Goal: Obtain resource: Download file/media

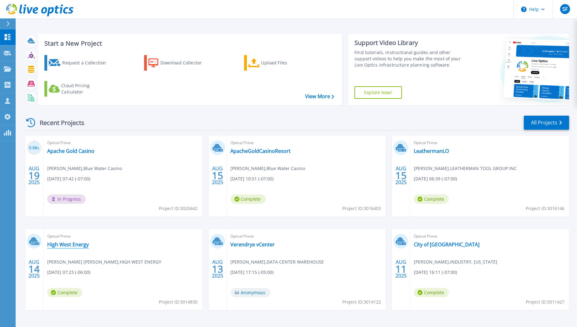
click at [67, 246] on link "High West Energy" at bounding box center [68, 244] width 42 height 6
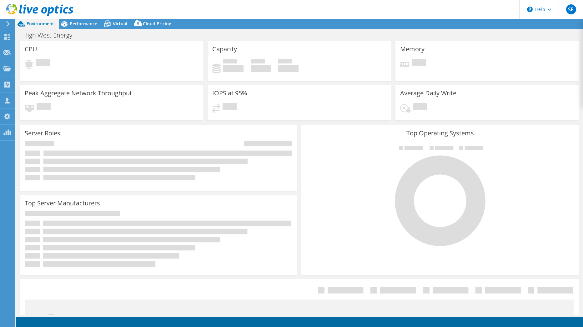
select select "USD"
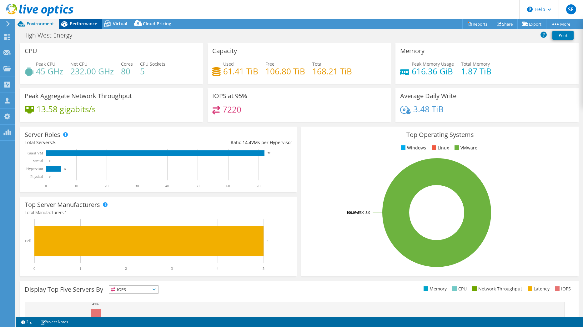
click at [84, 23] on span "Performance" at bounding box center [84, 24] width 28 height 6
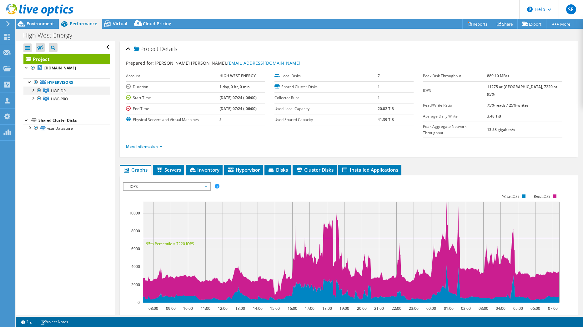
click at [38, 94] on div at bounding box center [39, 91] width 6 height 8
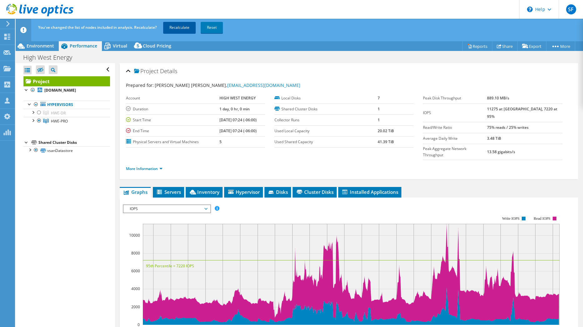
click at [181, 28] on link "Recalculate" at bounding box center [179, 27] width 33 height 11
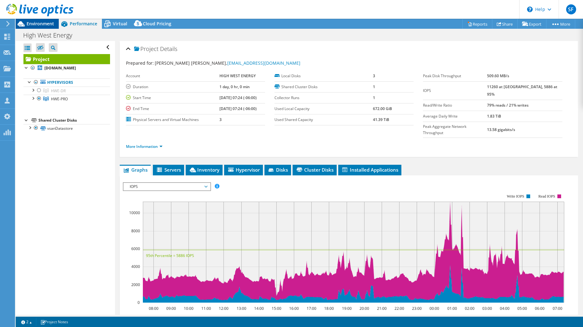
click at [40, 23] on span "Environment" at bounding box center [41, 24] width 28 height 6
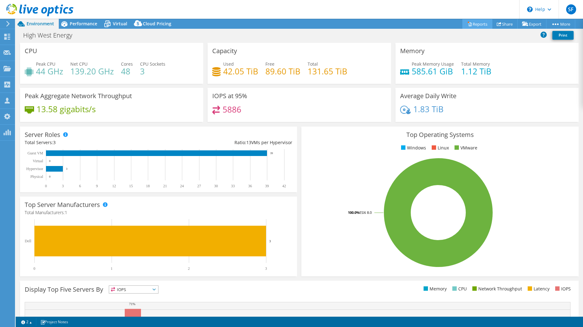
click at [479, 24] on link "Reports" at bounding box center [477, 24] width 30 height 10
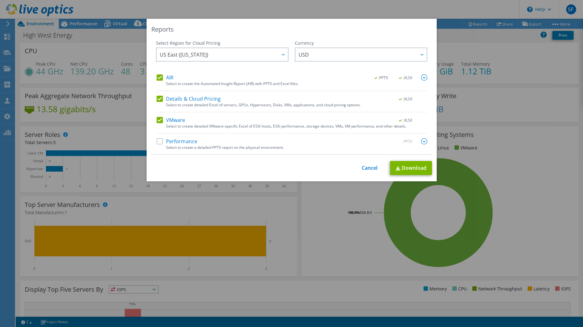
click at [160, 143] on label "Performance" at bounding box center [177, 141] width 41 height 6
click at [0, 0] on input "Performance" at bounding box center [0, 0] width 0 height 0
click at [411, 171] on link "Download" at bounding box center [411, 168] width 42 height 14
click at [368, 168] on link "Cancel" at bounding box center [370, 168] width 16 height 6
